Goal: Book appointment/travel/reservation

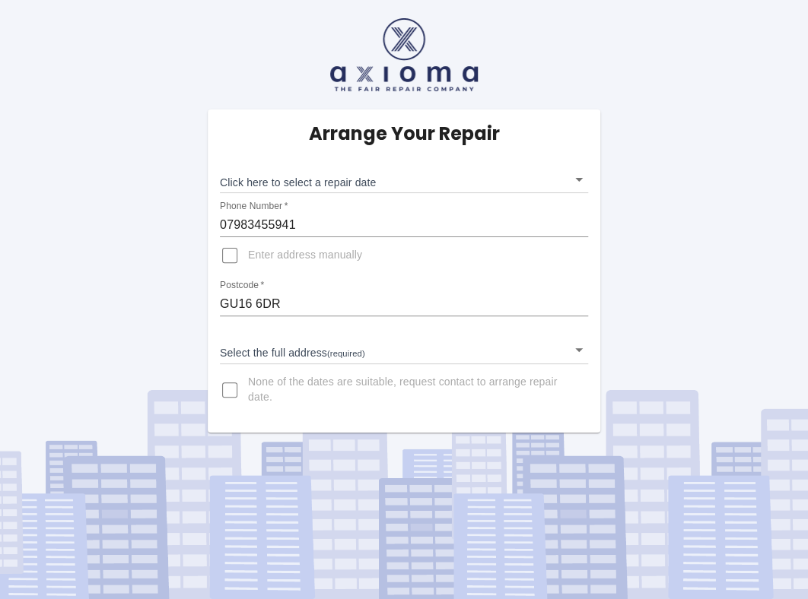
click at [581, 176] on body "Arrange Your Repair Click here to select a repair date ​ Phone Number   * 07983…" at bounding box center [404, 299] width 808 height 599
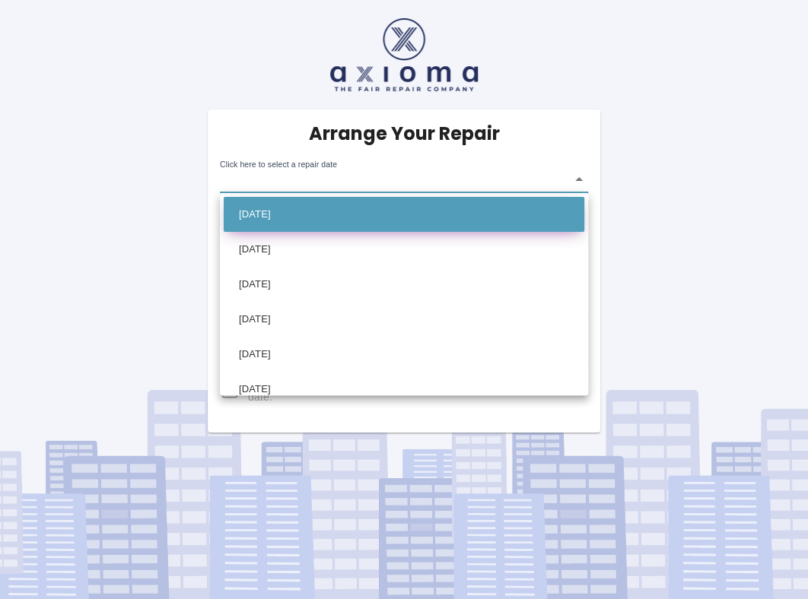
click at [359, 213] on li "[DATE]" at bounding box center [404, 214] width 361 height 35
type input "[DATE]T00:00:00.000Z"
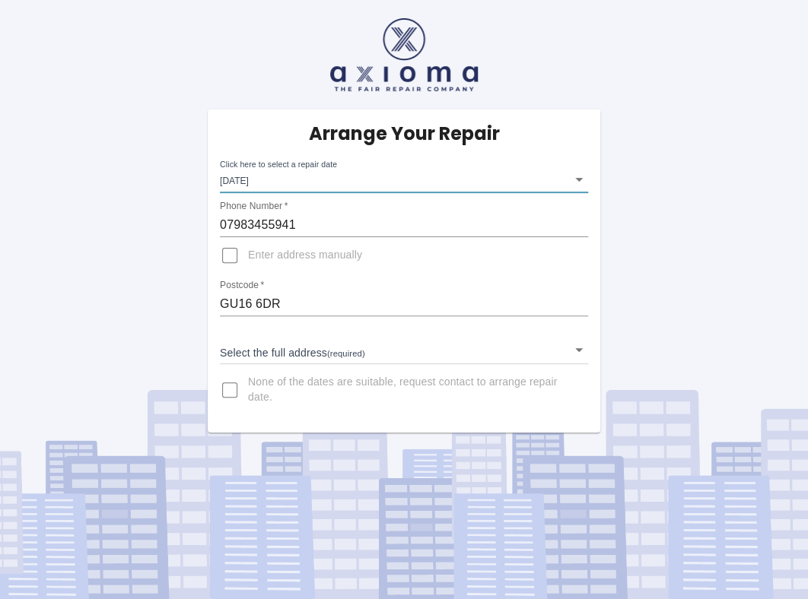
click at [538, 348] on body "Arrange Your Repair Click here to select a repair date [DATE] [DATE]T00:00:00.0…" at bounding box center [404, 299] width 808 height 599
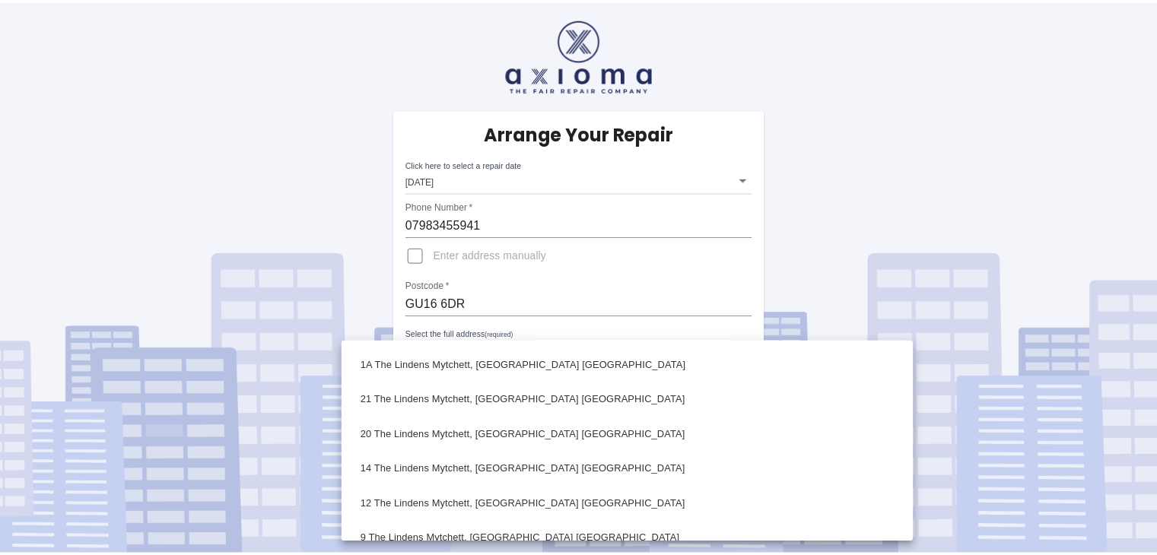
scroll to position [629, 0]
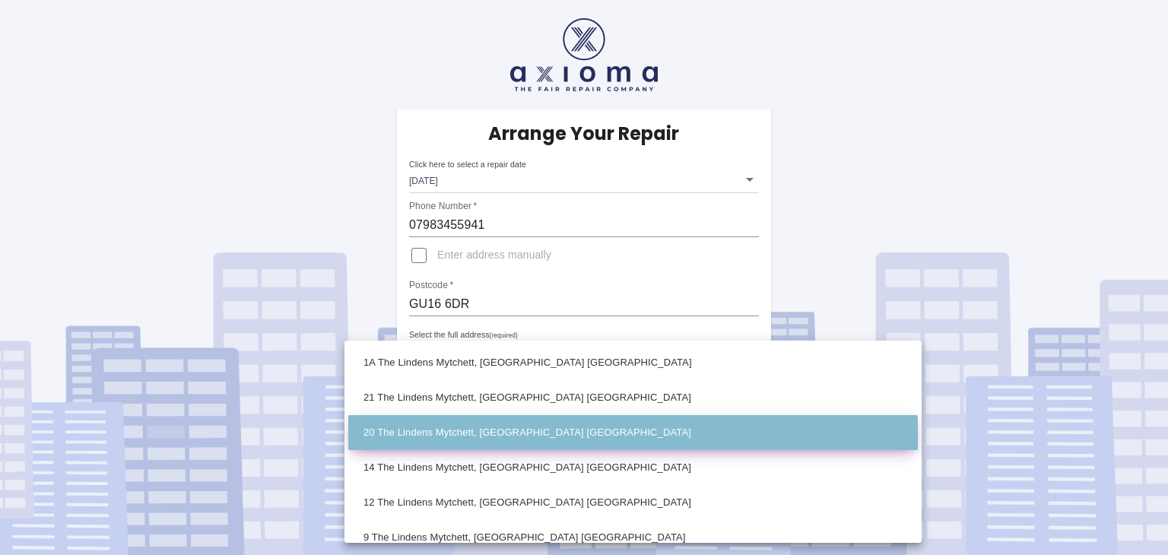
click at [637, 443] on li "20 The Lindens Mytchett, [GEOGRAPHIC_DATA] [GEOGRAPHIC_DATA]" at bounding box center [633, 432] width 570 height 35
type input "20 The Lindens Mytchett, [GEOGRAPHIC_DATA] [GEOGRAPHIC_DATA]"
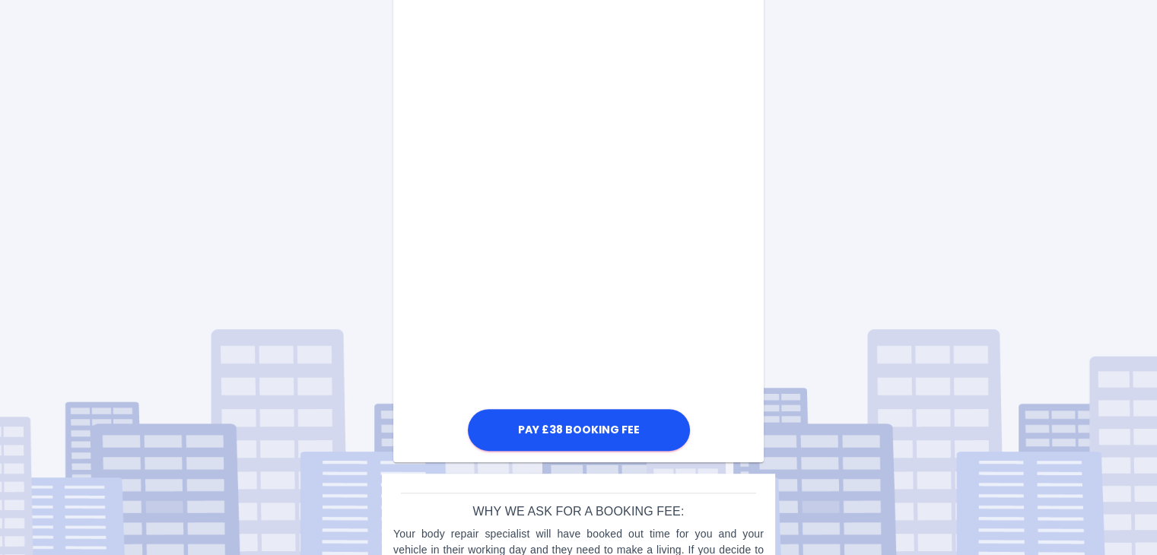
scroll to position [788, 0]
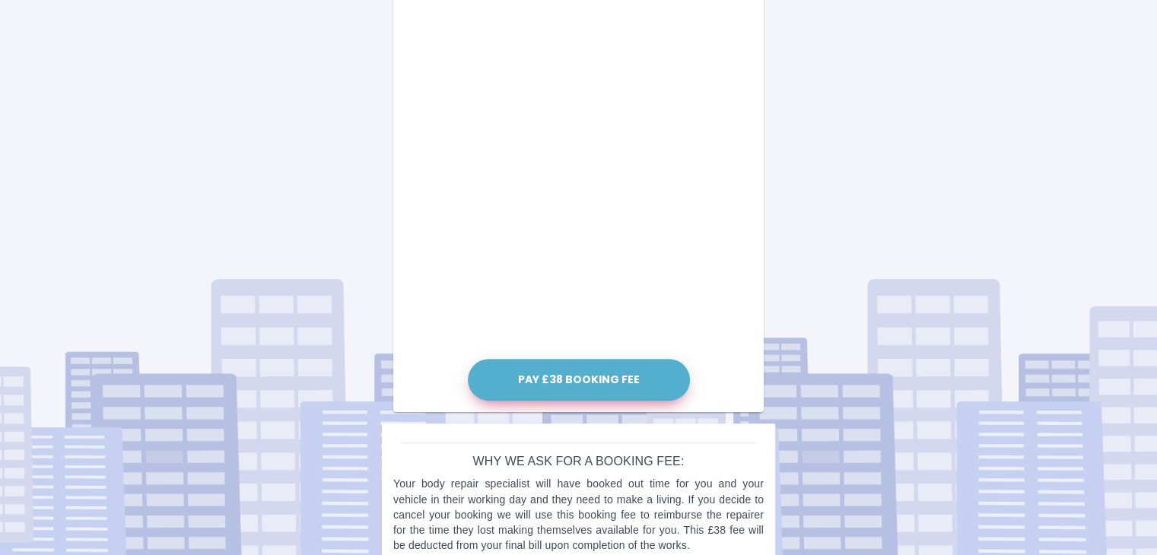
click at [612, 370] on button "Pay £38 Booking Fee" at bounding box center [579, 380] width 222 height 42
